Goal: Find specific page/section: Find specific page/section

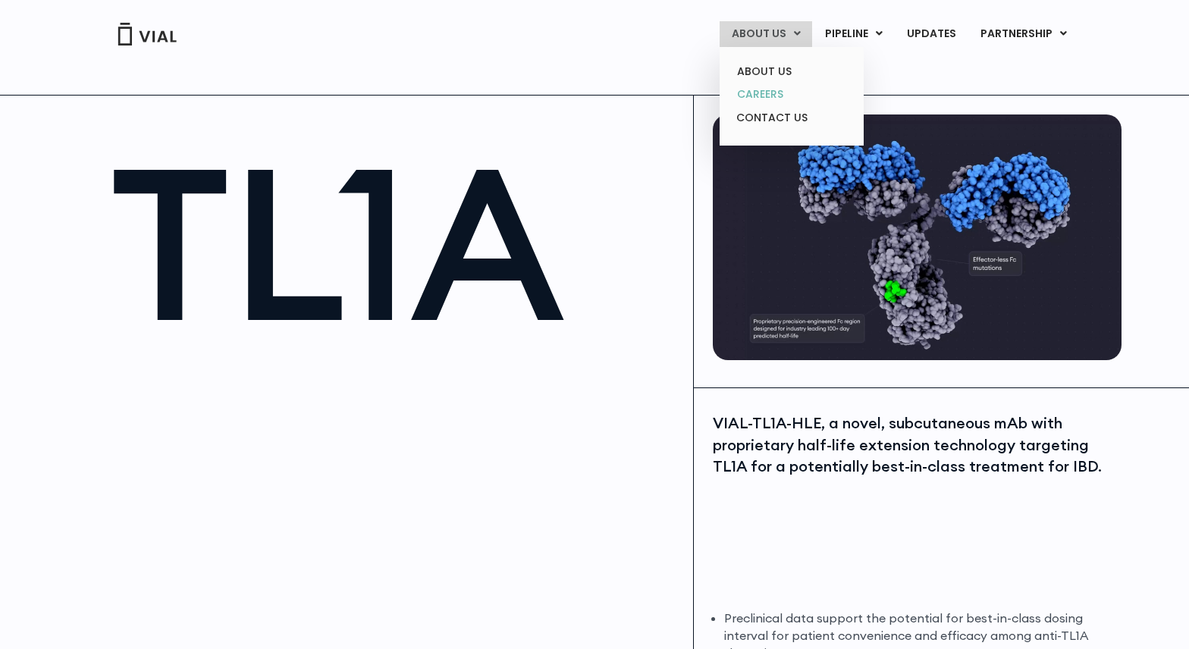
click at [762, 92] on link "CAREERS" at bounding box center [791, 95] width 133 height 24
